Goal: Find specific page/section: Find specific page/section

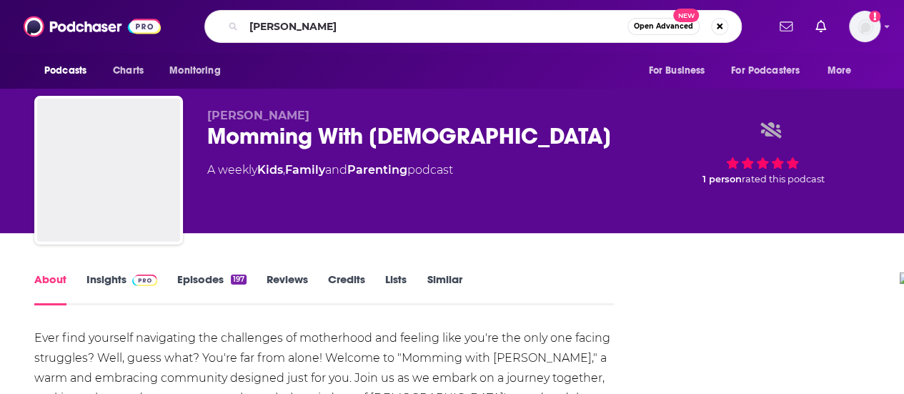
type input "[PERSON_NAME]"
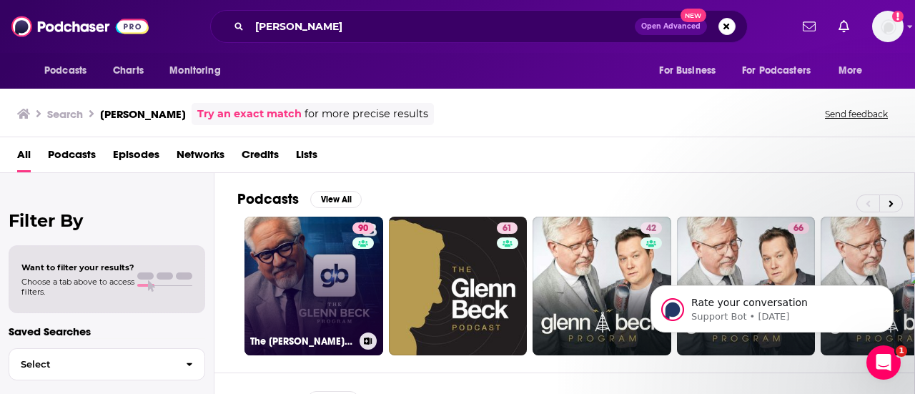
click at [310, 284] on link "90 The [PERSON_NAME] Program" at bounding box center [313, 285] width 139 height 139
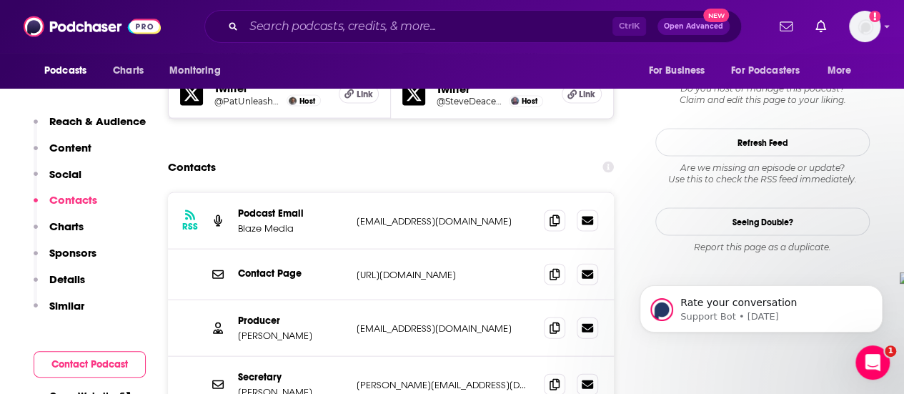
scroll to position [1429, 0]
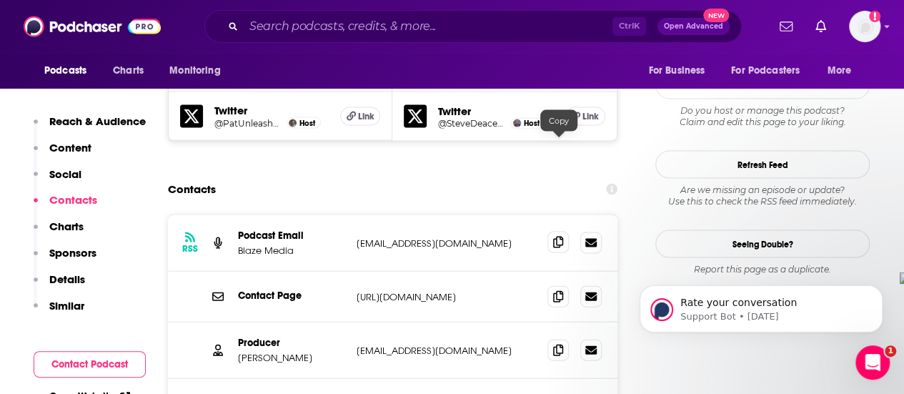
click at [566, 231] on span at bounding box center [557, 241] width 21 height 21
